Goal: Task Accomplishment & Management: Use online tool/utility

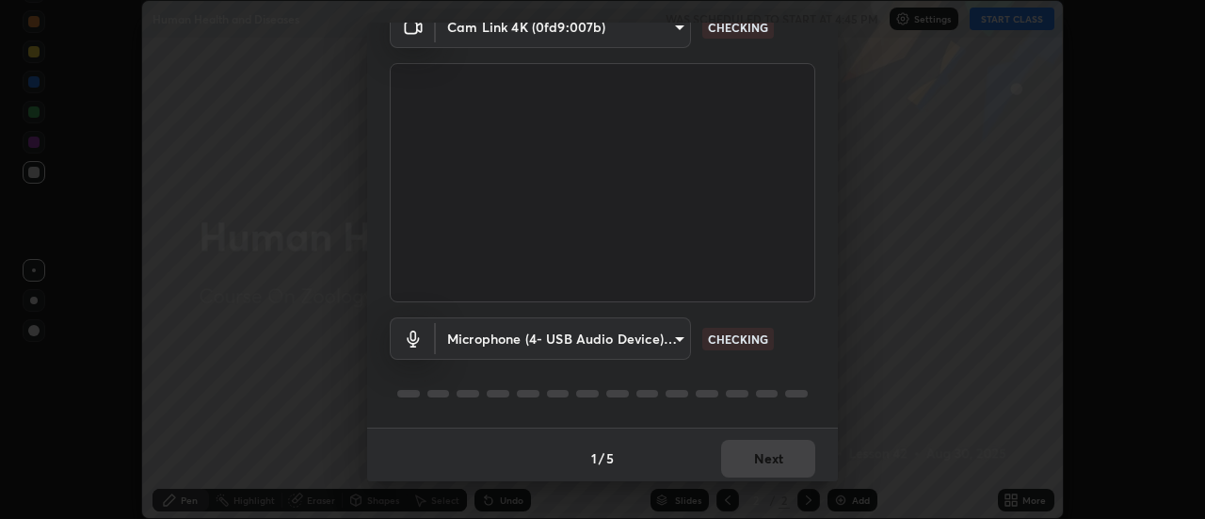
scroll to position [99, 0]
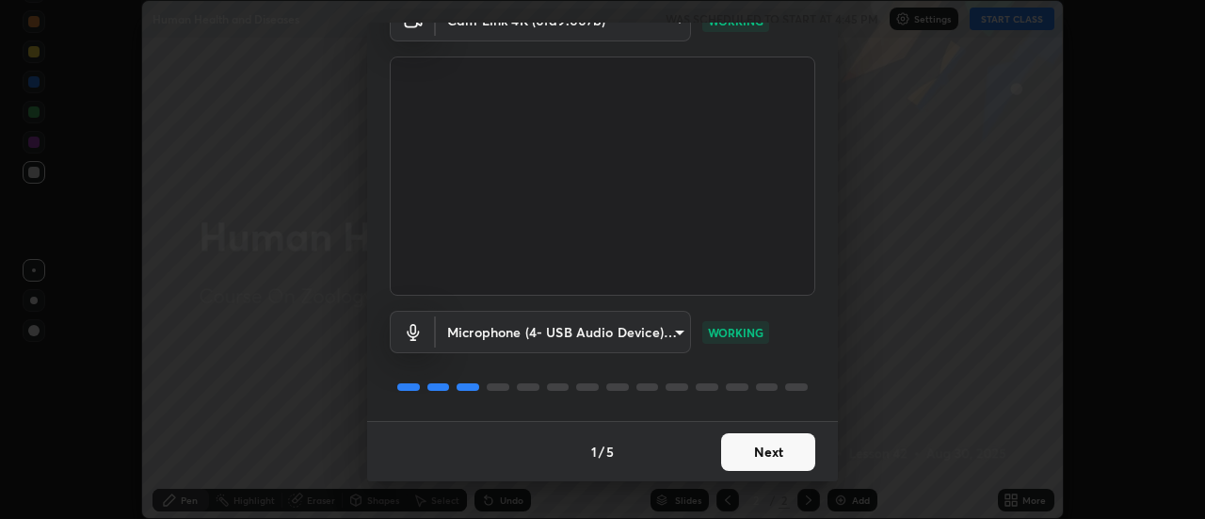
click at [773, 455] on button "Next" at bounding box center [768, 452] width 94 height 38
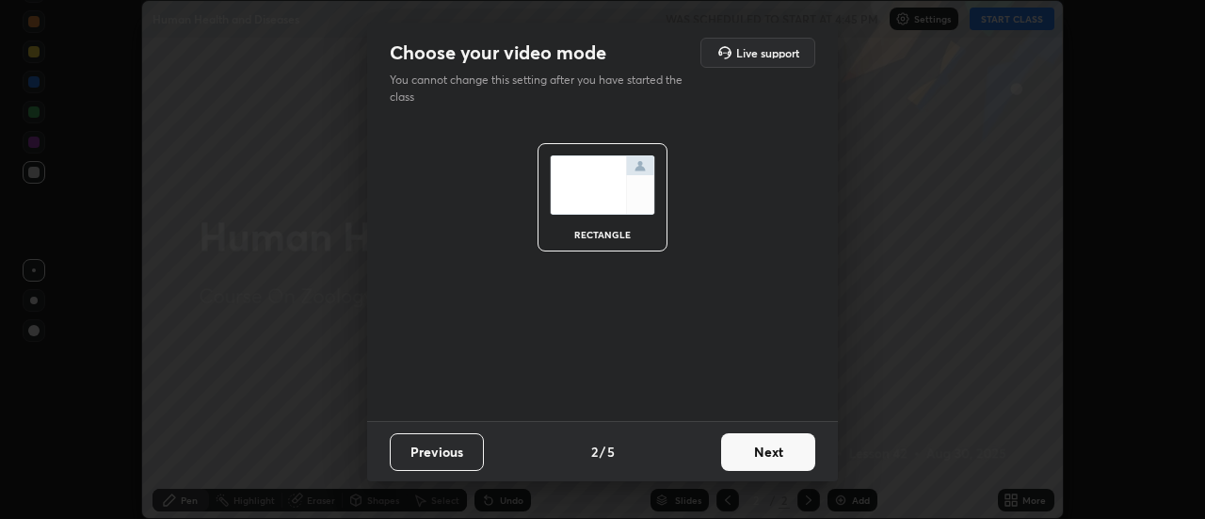
click at [776, 450] on button "Next" at bounding box center [768, 452] width 94 height 38
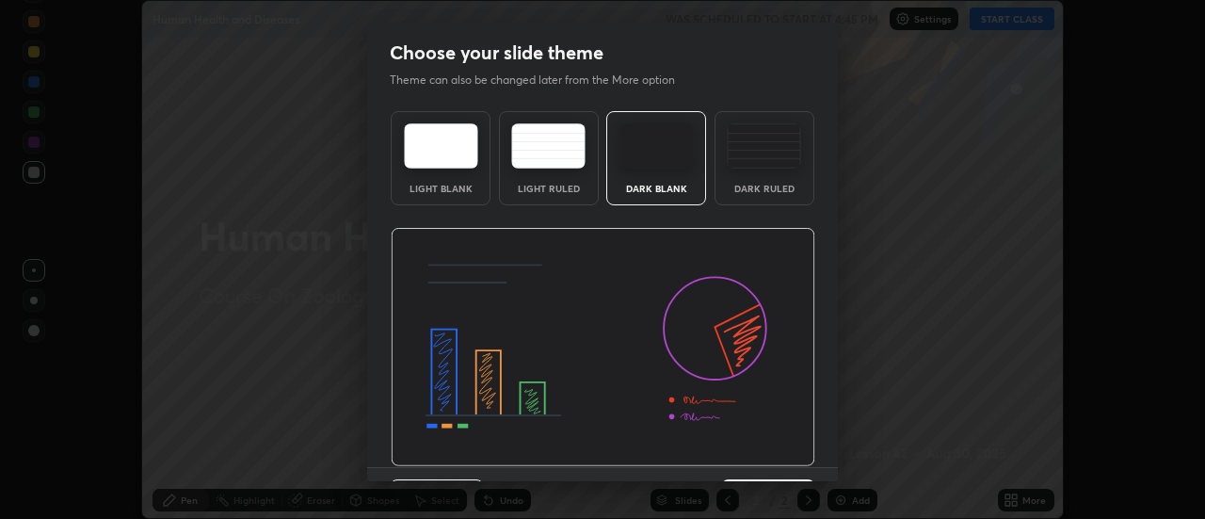
click at [756, 153] on img at bounding box center [764, 145] width 74 height 45
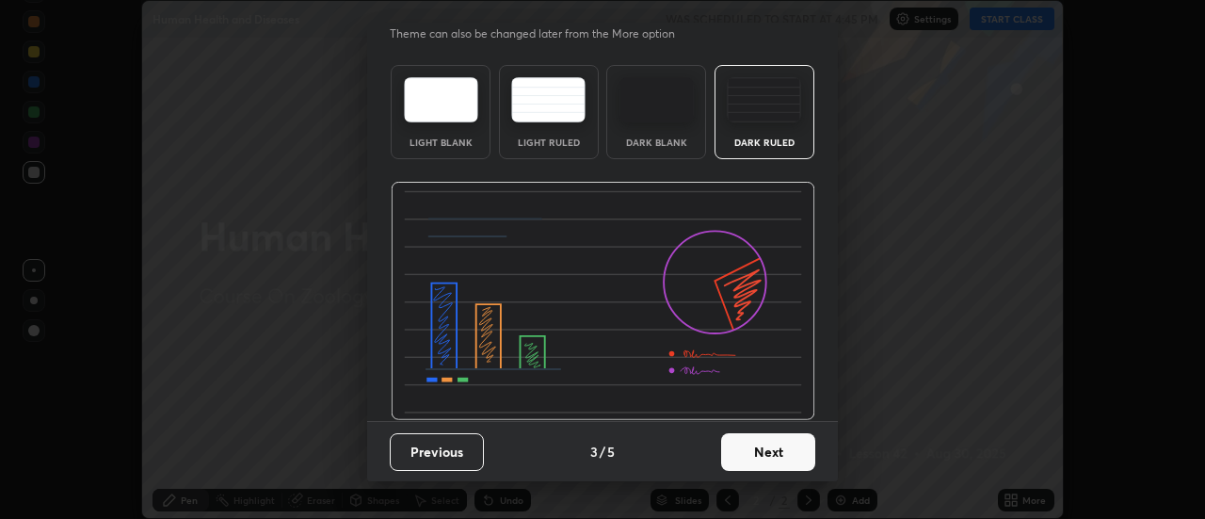
click at [771, 449] on button "Next" at bounding box center [768, 452] width 94 height 38
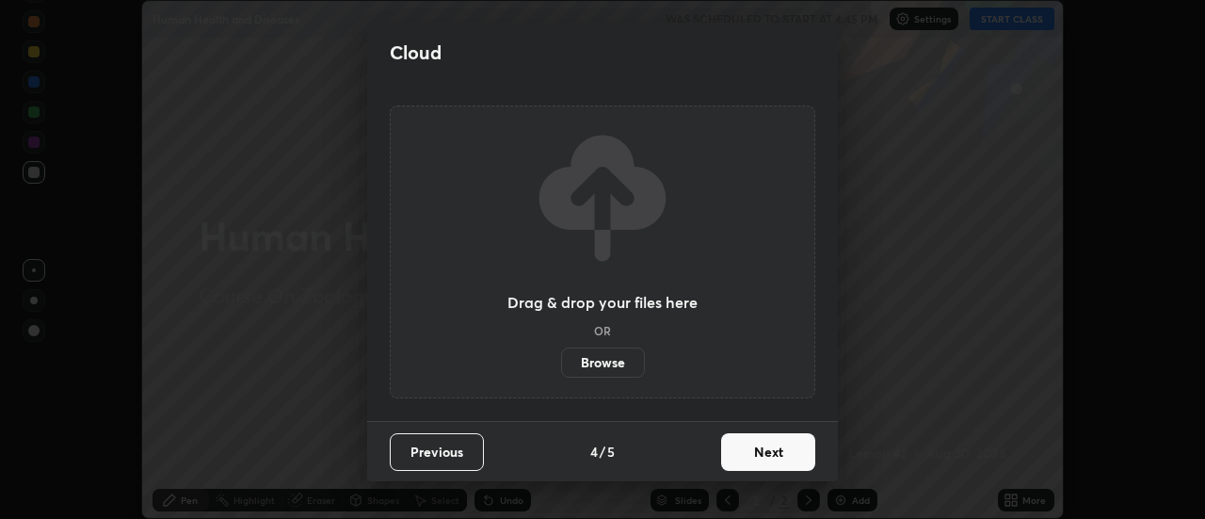
click at [780, 456] on button "Next" at bounding box center [768, 452] width 94 height 38
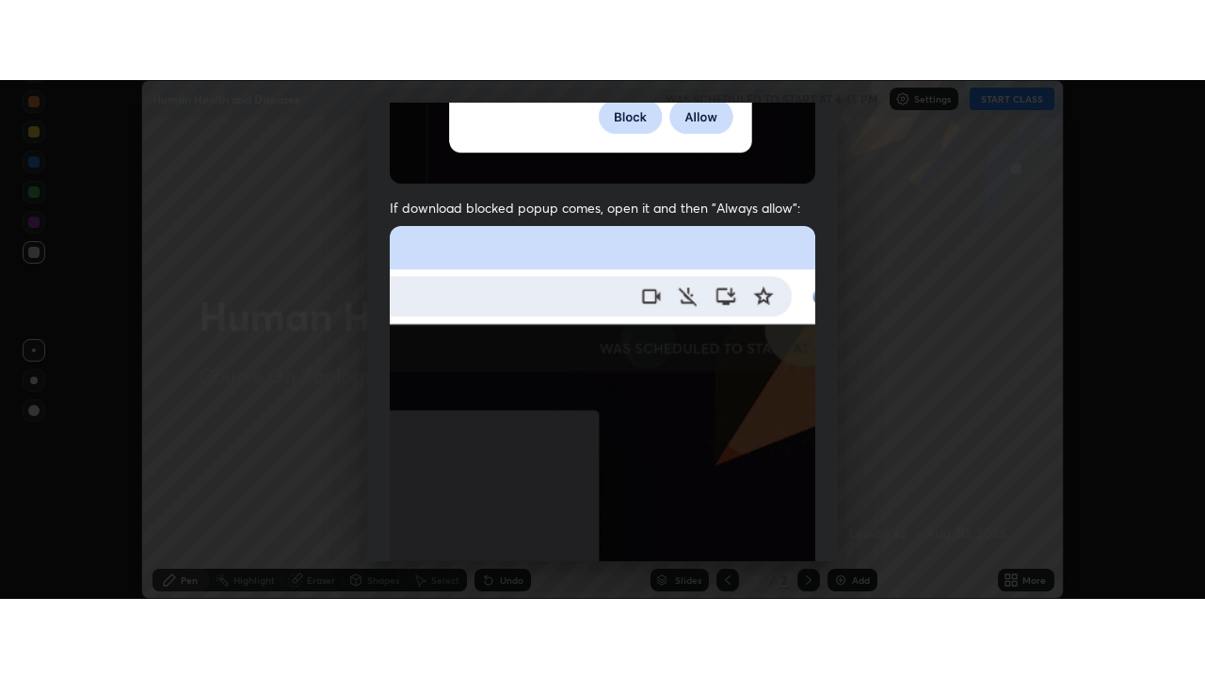
scroll to position [483, 0]
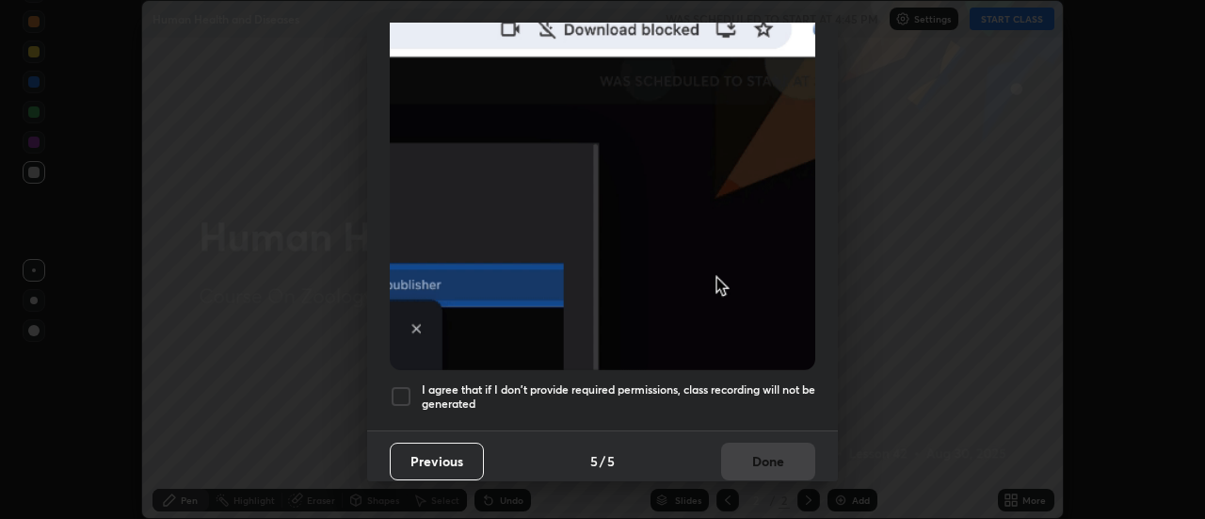
click at [410, 391] on div at bounding box center [401, 396] width 23 height 23
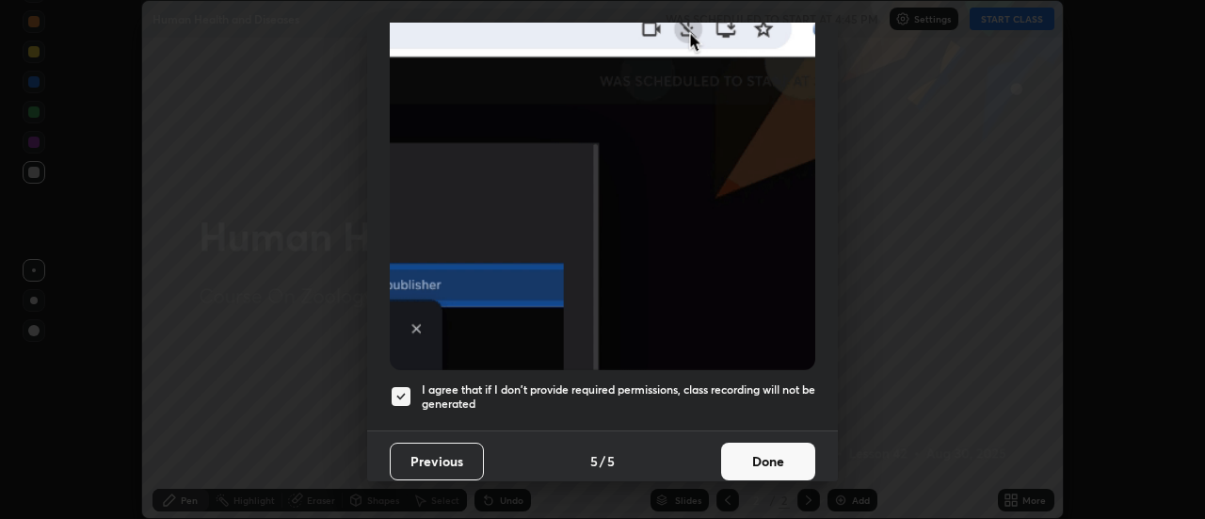
click at [761, 454] on button "Done" at bounding box center [768, 462] width 94 height 38
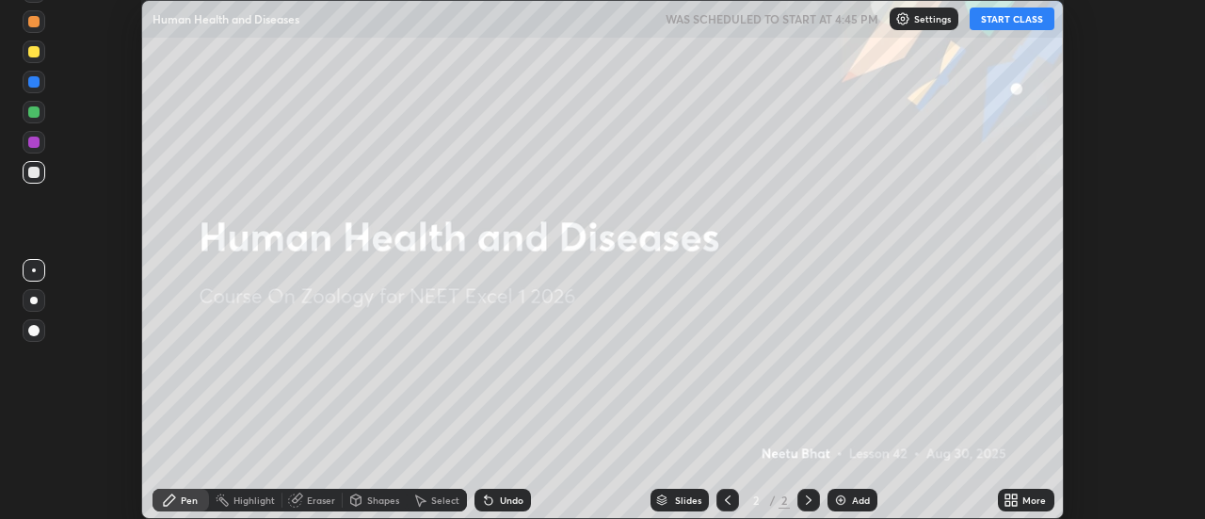
click at [1020, 23] on button "START CLASS" at bounding box center [1012, 19] width 85 height 23
click at [1013, 497] on icon at bounding box center [1015, 496] width 5 height 5
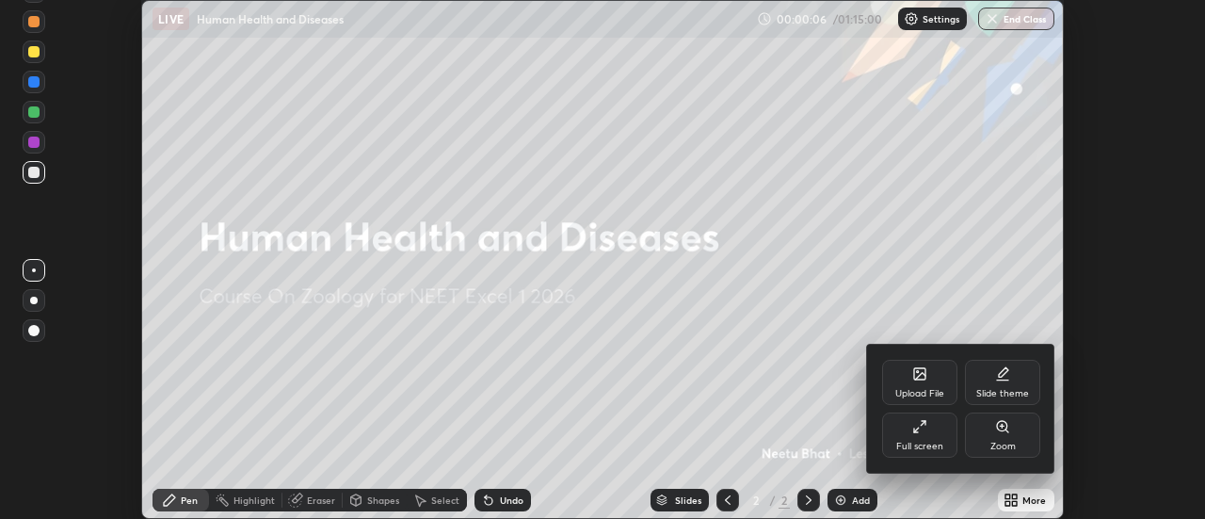
click at [934, 433] on div "Full screen" at bounding box center [919, 434] width 75 height 45
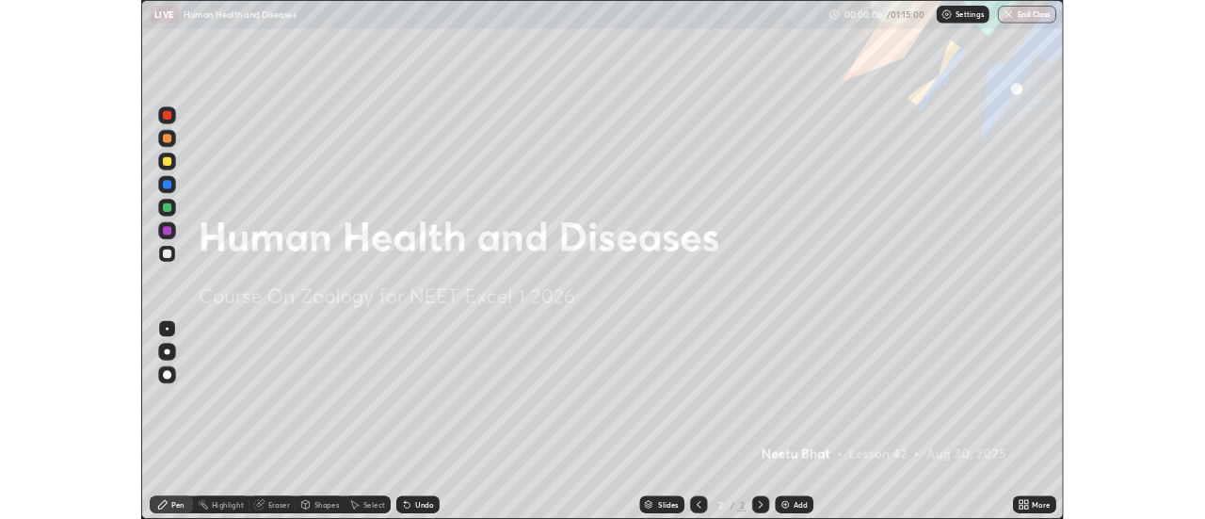
scroll to position [678, 1205]
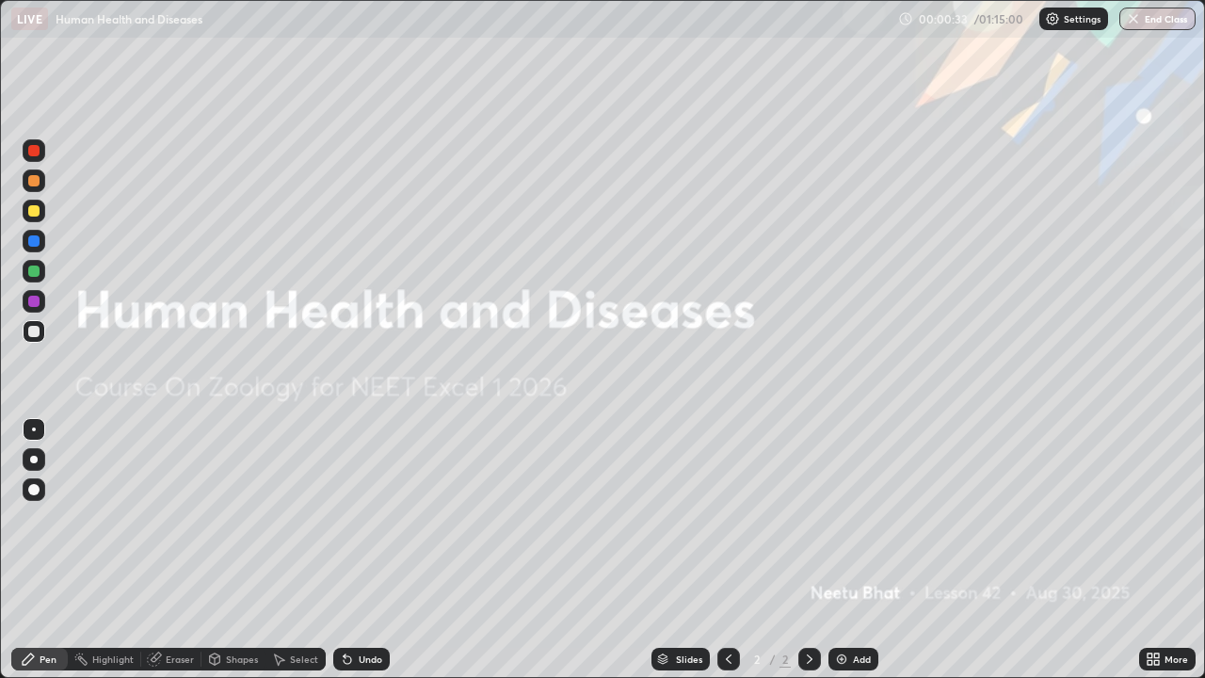
click at [853, 518] on div "Add" at bounding box center [862, 658] width 18 height 9
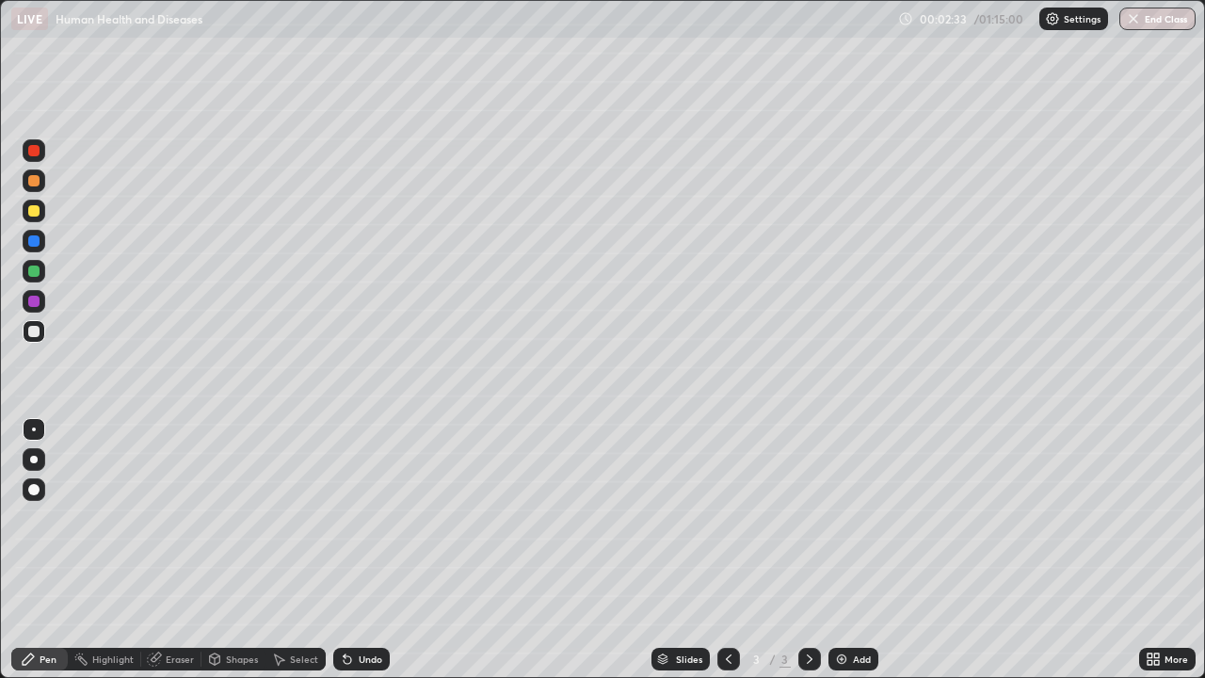
click at [36, 216] on div at bounding box center [33, 210] width 11 height 11
click at [34, 460] on div at bounding box center [34, 460] width 8 height 8
click at [35, 303] on div at bounding box center [33, 301] width 11 height 11
click at [38, 219] on div at bounding box center [34, 211] width 23 height 23
click at [186, 518] on div "Eraser" at bounding box center [180, 658] width 28 height 9
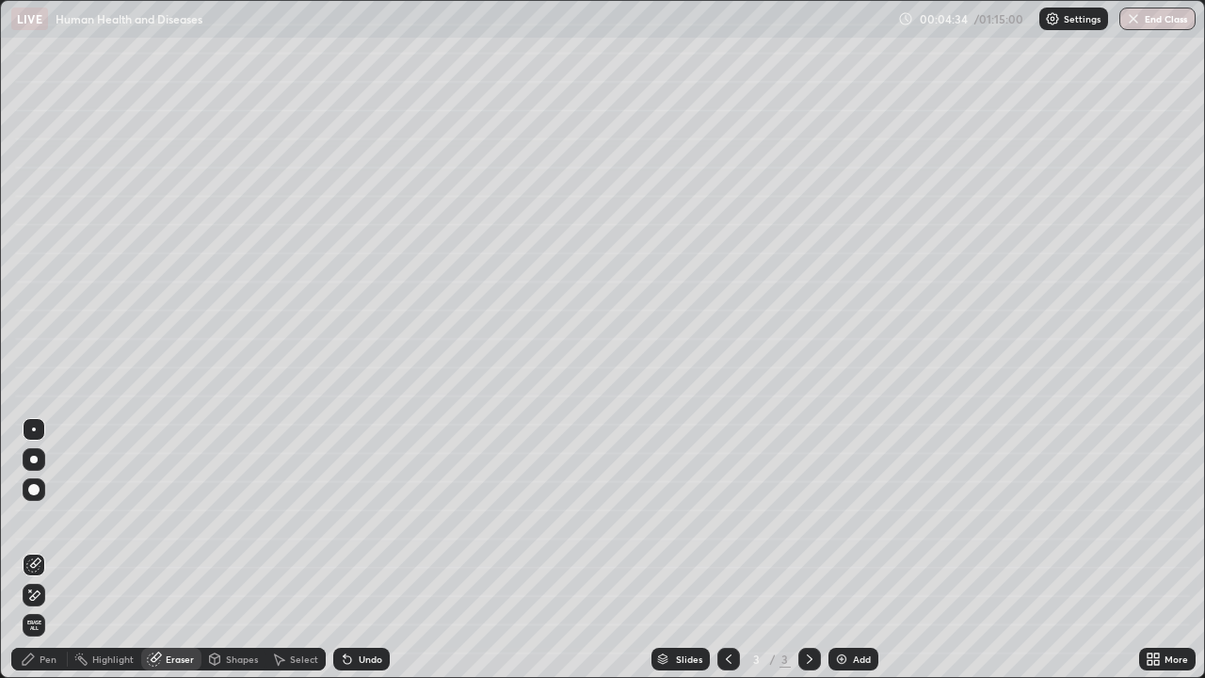
click at [47, 518] on div "Pen" at bounding box center [48, 658] width 17 height 9
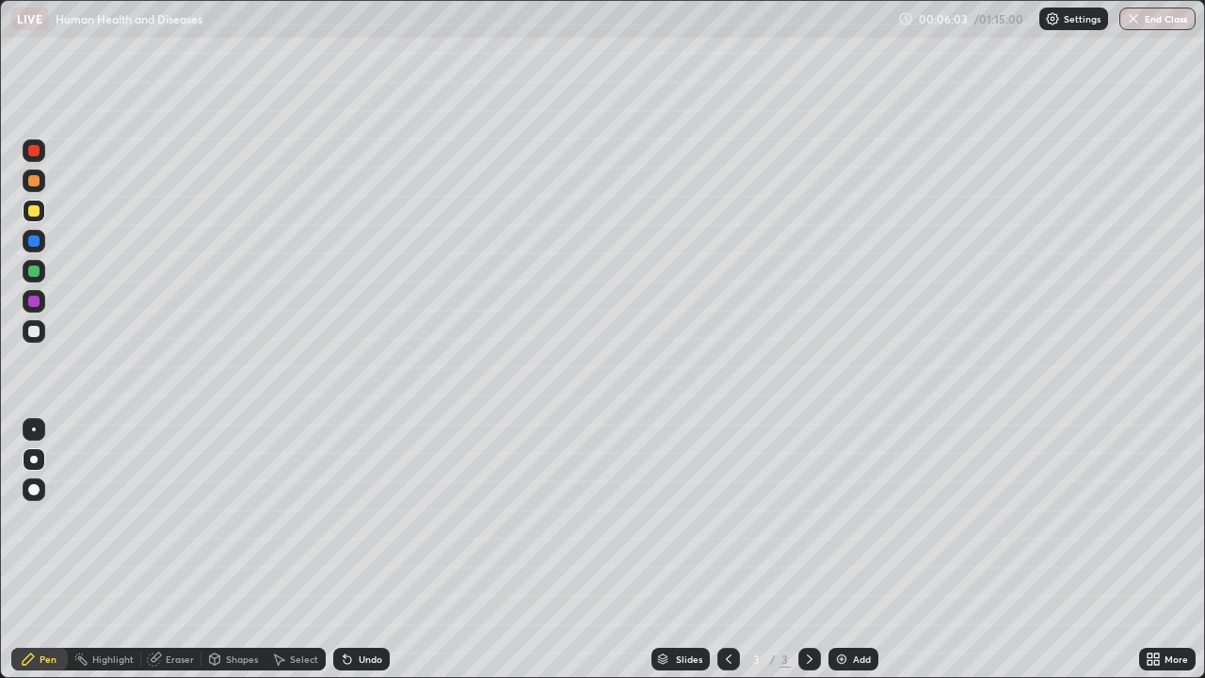
click at [847, 518] on img at bounding box center [841, 659] width 15 height 15
click at [727, 518] on icon at bounding box center [728, 659] width 15 height 15
click at [846, 518] on img at bounding box center [841, 659] width 15 height 15
click at [37, 332] on div at bounding box center [33, 331] width 11 height 11
click at [33, 328] on div at bounding box center [33, 331] width 11 height 11
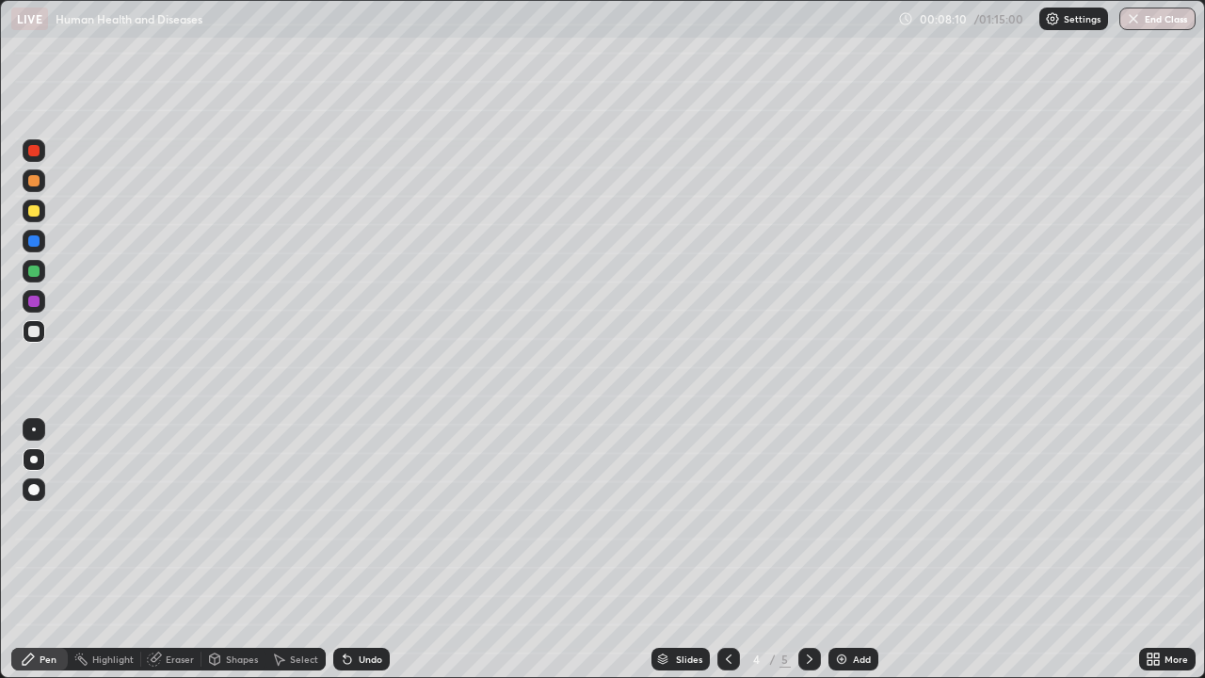
click at [33, 215] on div at bounding box center [33, 210] width 11 height 11
click at [35, 331] on div at bounding box center [33, 331] width 11 height 11
click at [34, 212] on div at bounding box center [33, 210] width 11 height 11
click at [35, 272] on div at bounding box center [33, 271] width 11 height 11
click at [858, 518] on div "Add" at bounding box center [862, 658] width 18 height 9
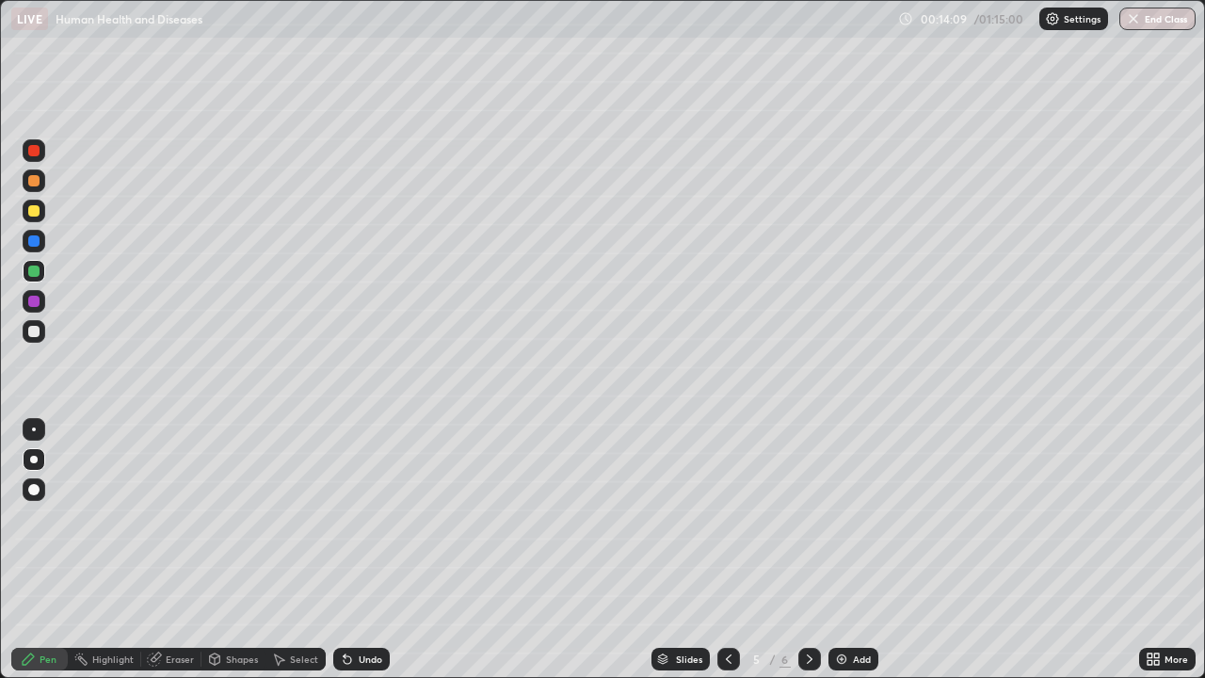
click at [727, 518] on icon at bounding box center [728, 659] width 15 height 15
click at [40, 338] on div at bounding box center [34, 331] width 23 height 23
click at [1164, 518] on div "More" at bounding box center [1167, 659] width 57 height 23
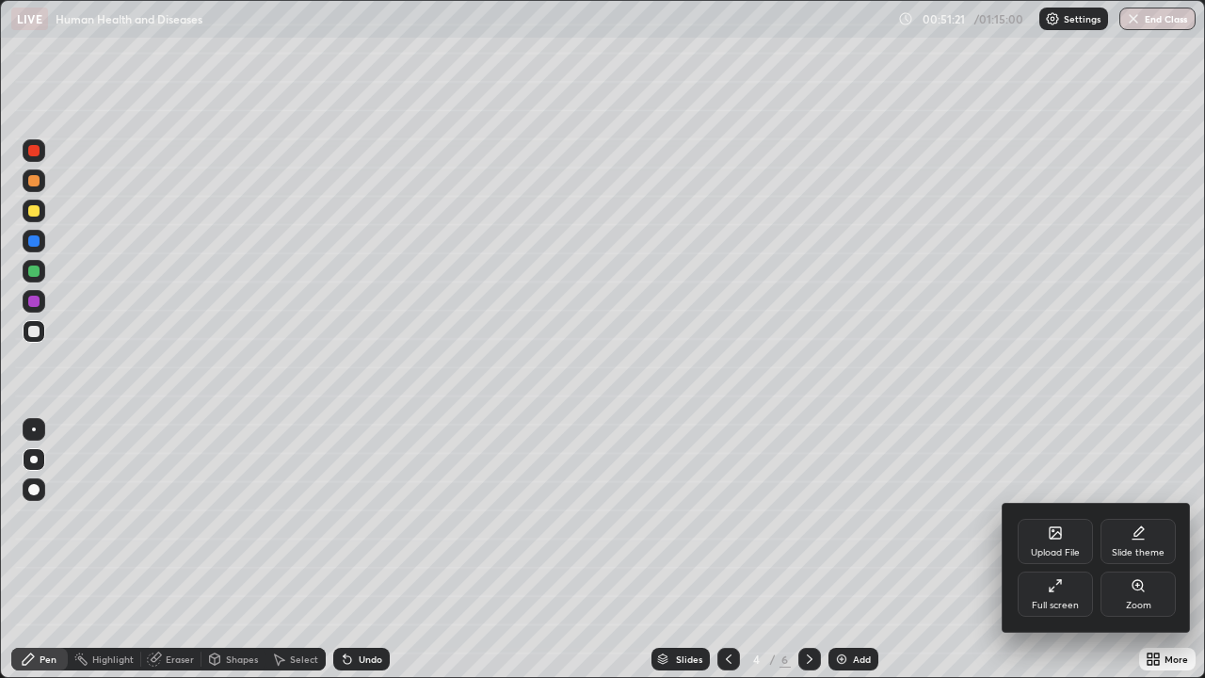
click at [1066, 518] on div "Full screen" at bounding box center [1055, 594] width 75 height 45
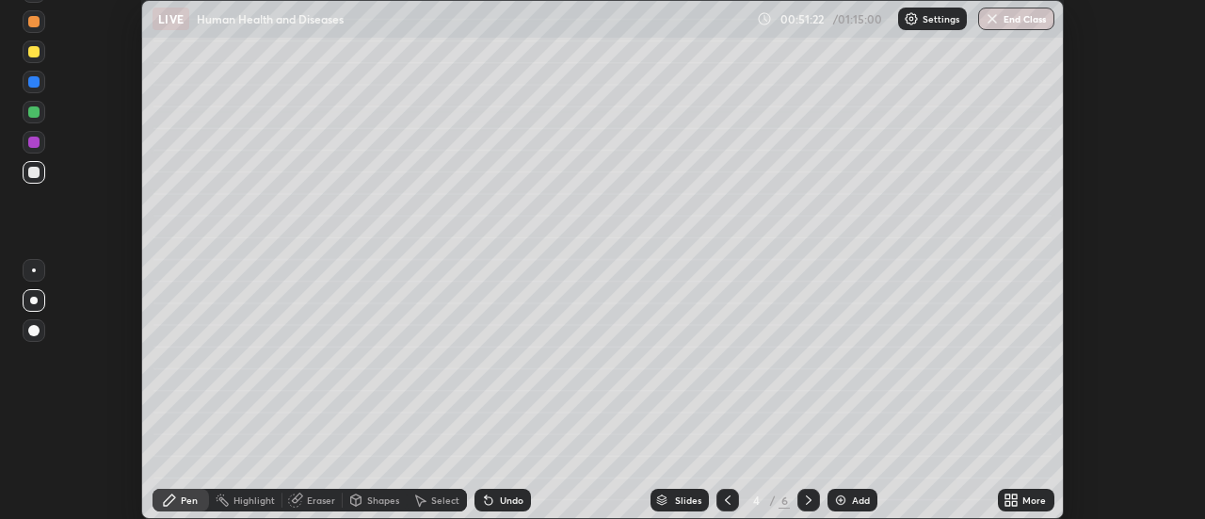
scroll to position [93651, 92965]
click at [1017, 16] on button "End Class" at bounding box center [1016, 19] width 76 height 23
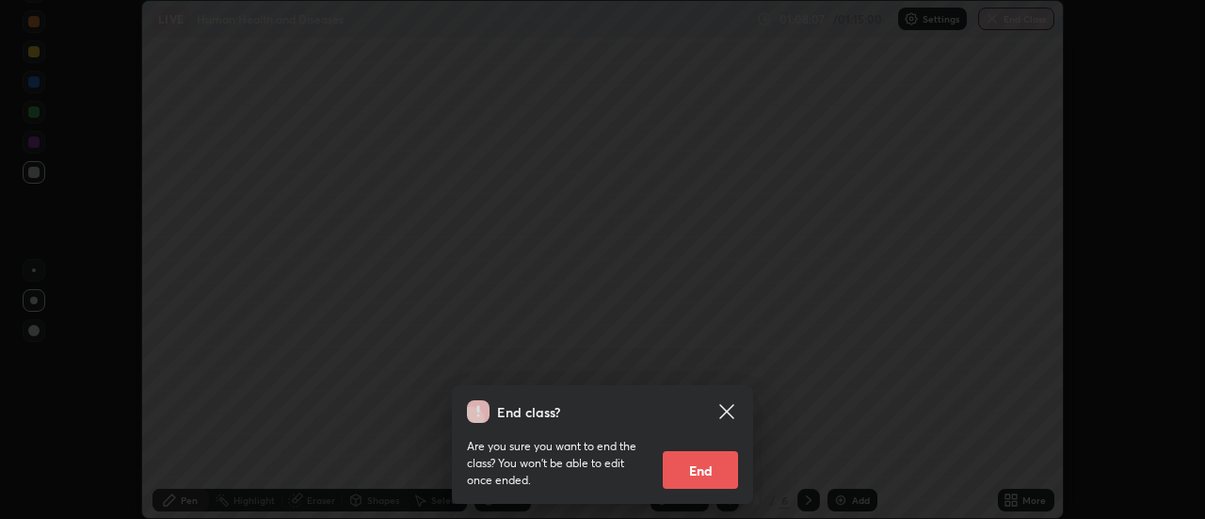
click at [719, 463] on button "End" at bounding box center [700, 470] width 75 height 38
